Goal: Communication & Community: Participate in discussion

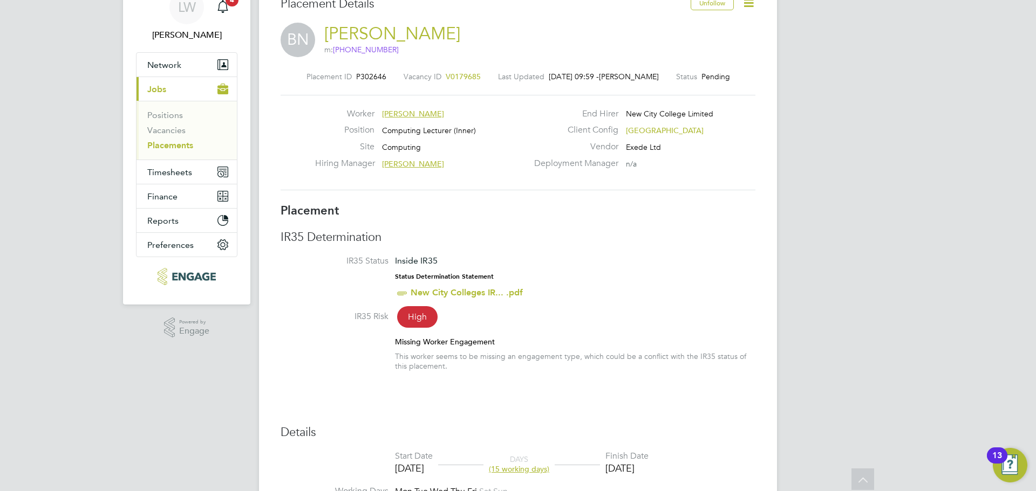
click at [657, 129] on span "[GEOGRAPHIC_DATA]" at bounding box center [665, 131] width 78 height 10
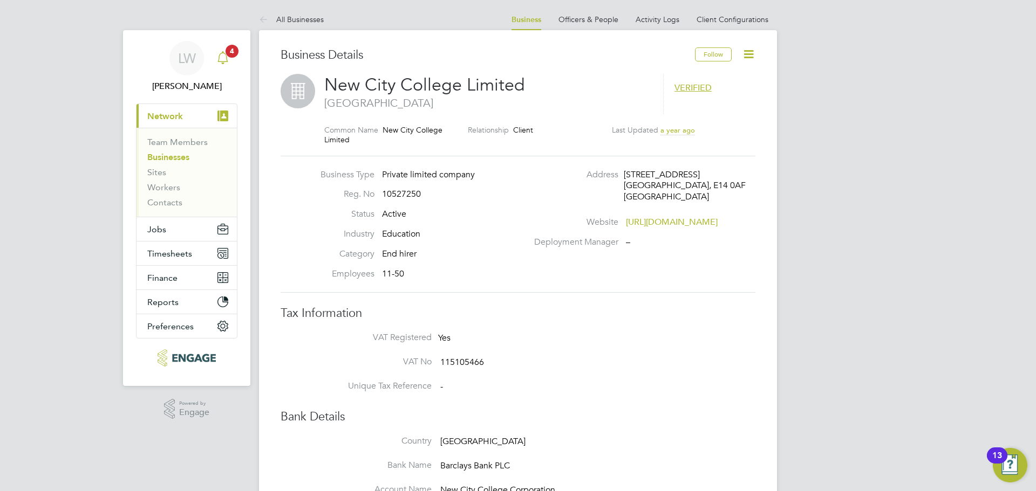
click at [226, 61] on icon "Main navigation" at bounding box center [222, 57] width 13 height 13
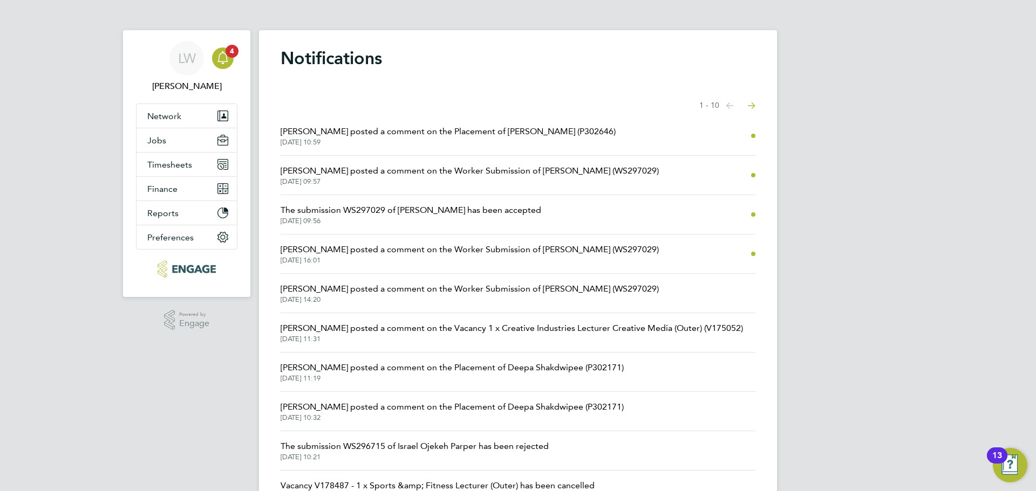
click at [460, 139] on span "[DATE] 10:59" at bounding box center [448, 142] width 335 height 9
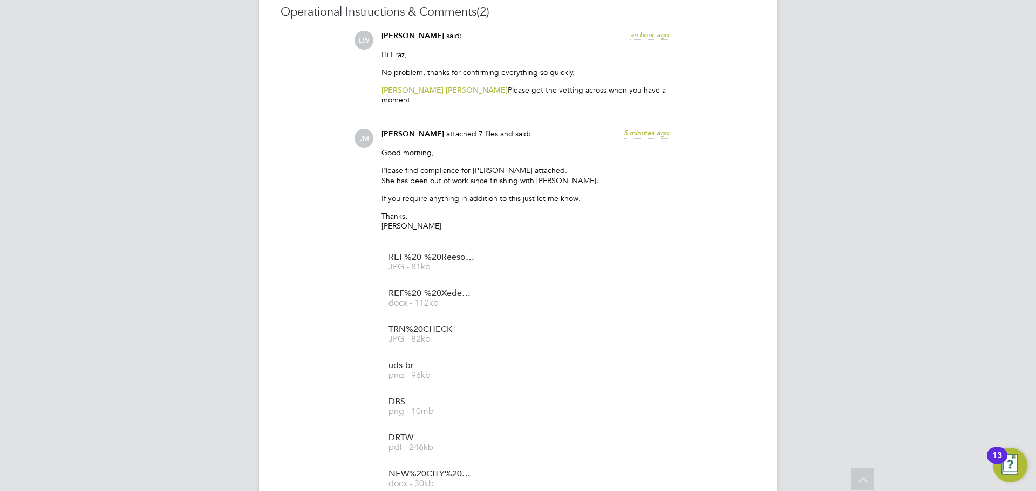
scroll to position [1124, 0]
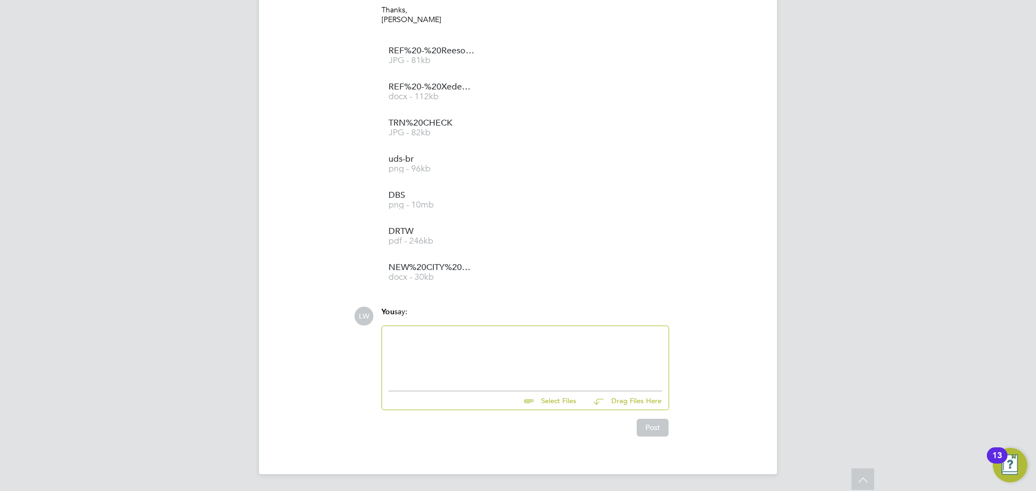
click at [465, 347] on div at bounding box center [525, 356] width 274 height 46
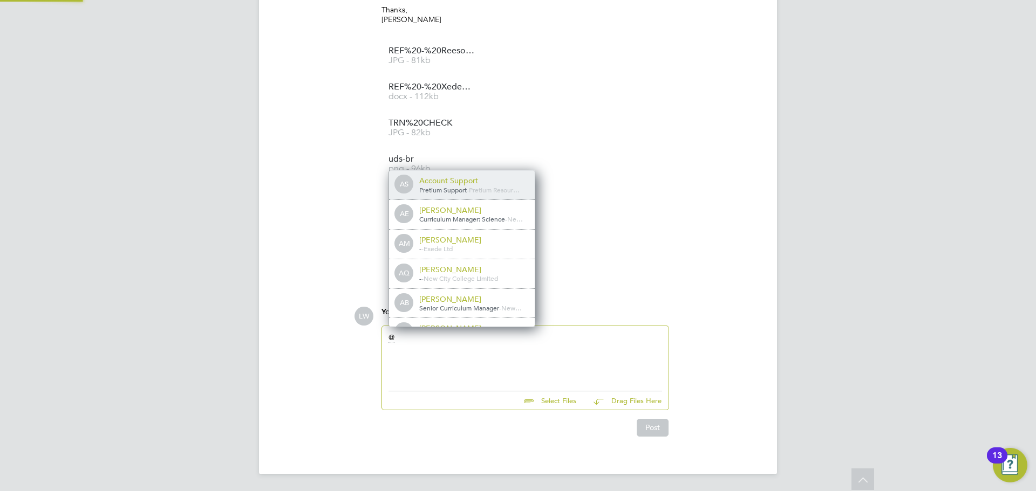
scroll to position [5, 5]
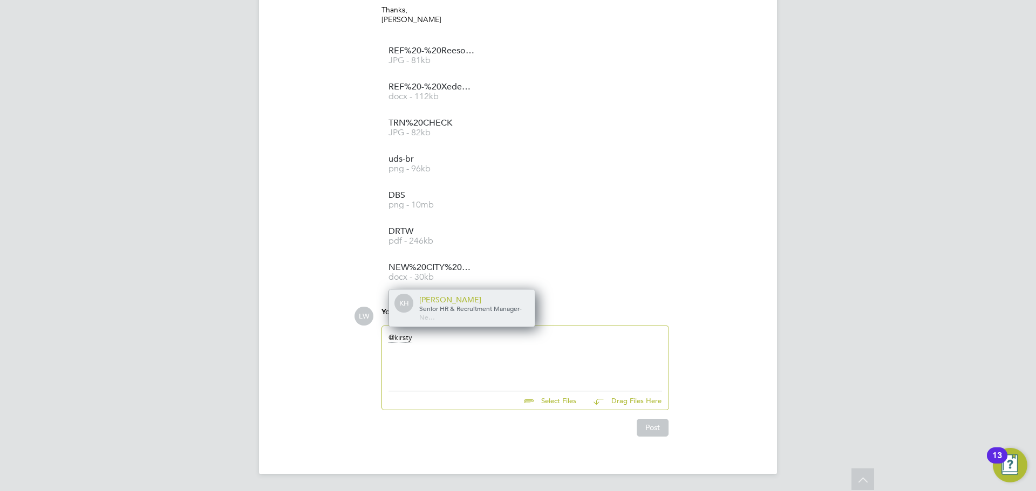
click at [461, 304] on div "[PERSON_NAME]" at bounding box center [473, 300] width 108 height 10
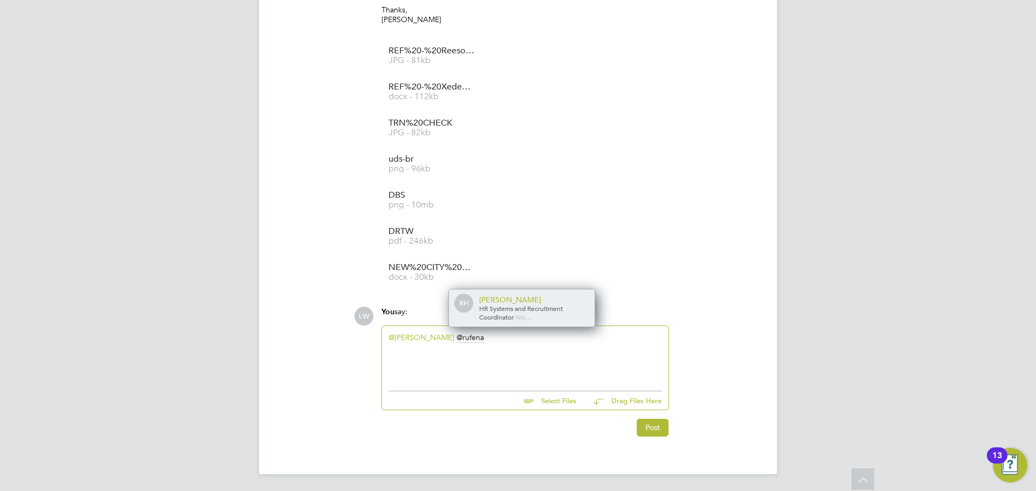
click at [503, 318] on span "HR Systems and Recruitment Coordinator" at bounding box center [521, 312] width 84 height 17
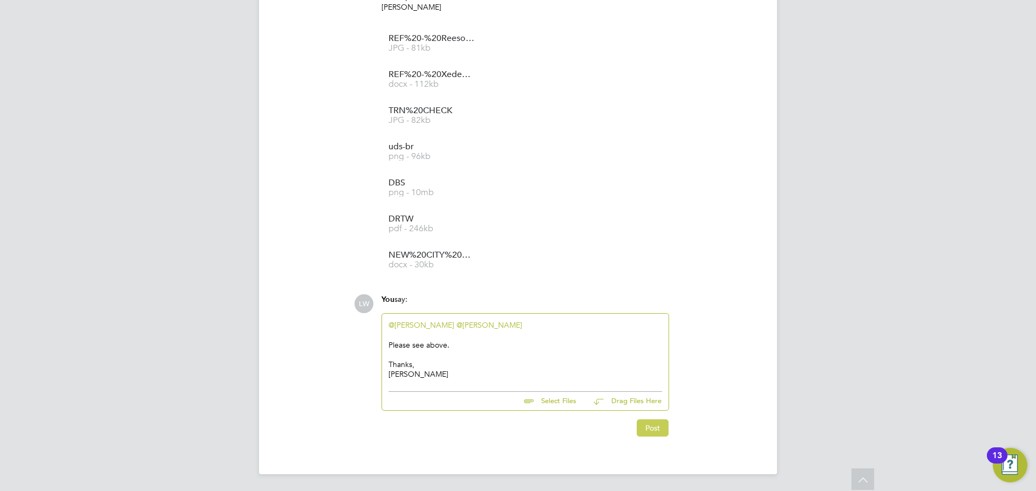
click at [653, 431] on button "Post" at bounding box center [653, 428] width 32 height 17
